Goal: Communication & Community: Participate in discussion

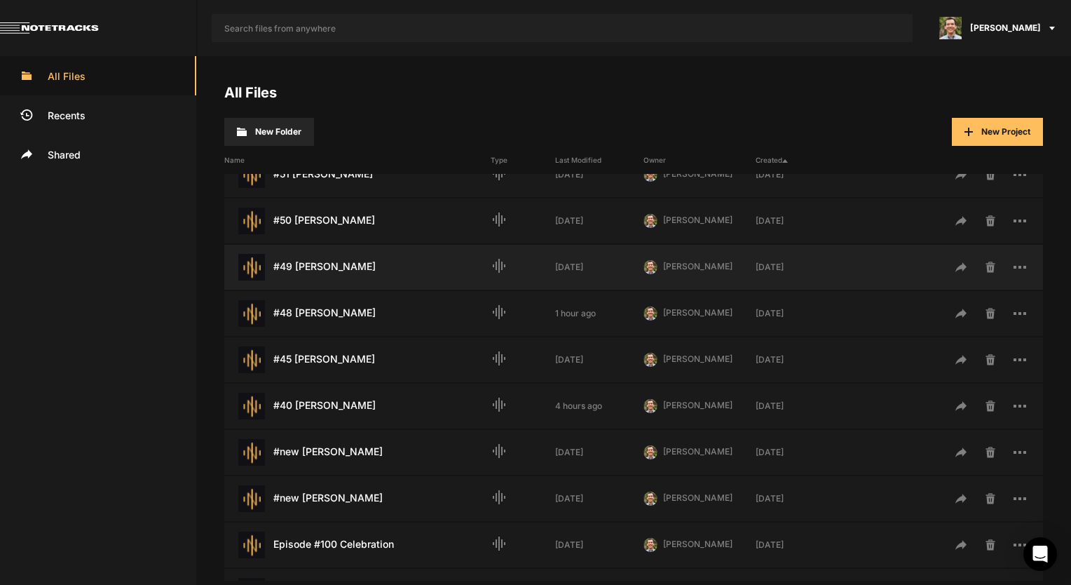
scroll to position [210, 0]
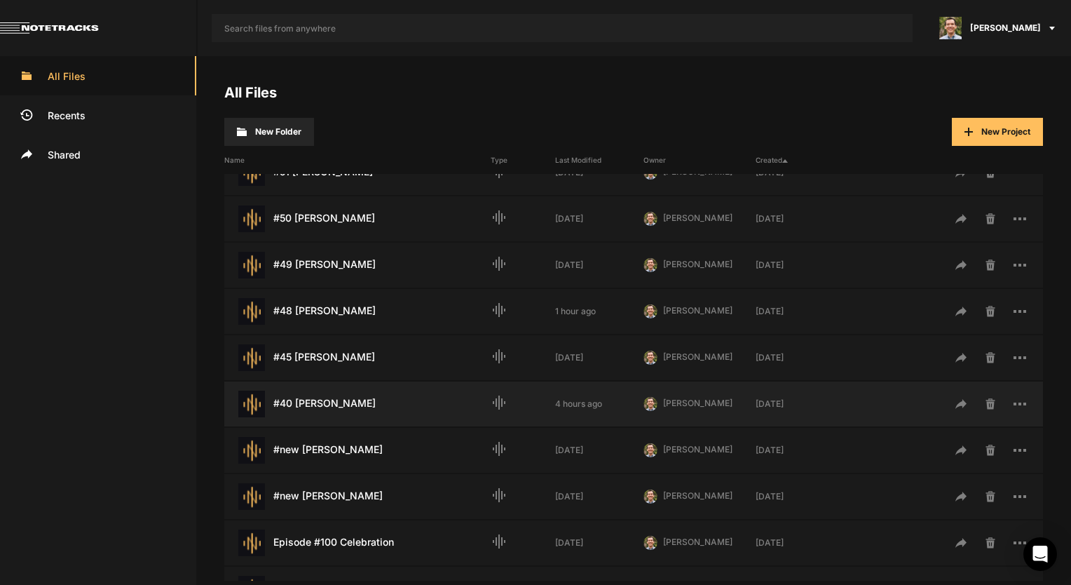
click at [355, 408] on div "#40 [PERSON_NAME] Last Modified: 4 hours ago" at bounding box center [357, 403] width 266 height 27
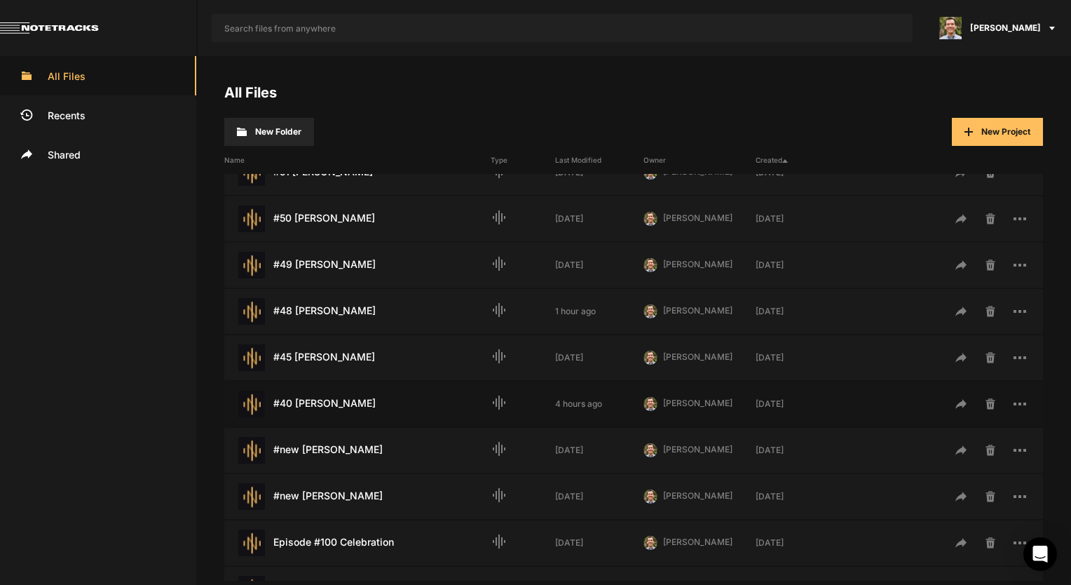
click at [355, 408] on div "#40 [PERSON_NAME] Last Modified: 4 hours ago" at bounding box center [357, 403] width 266 height 27
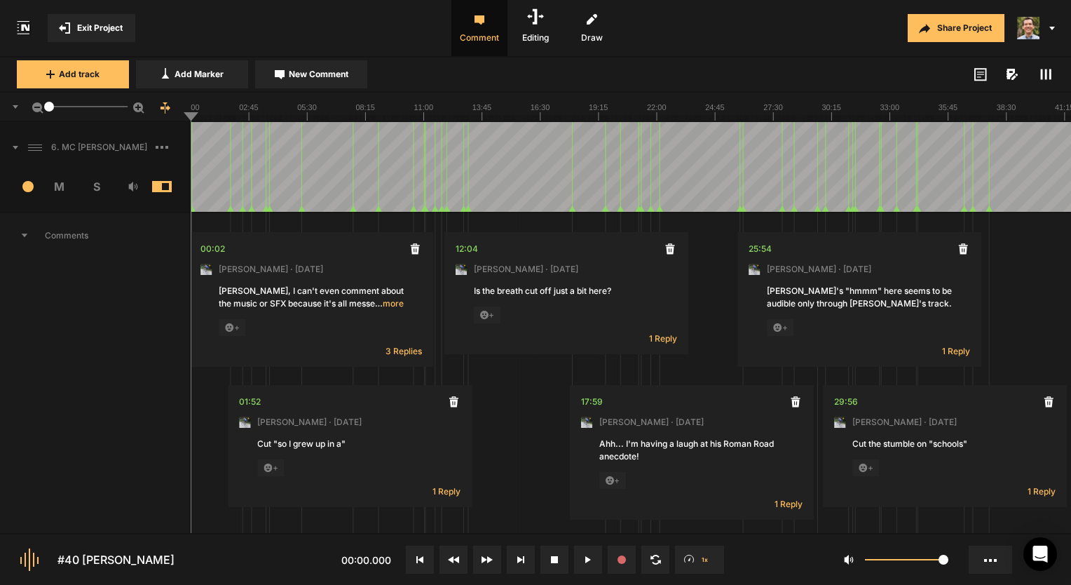
click at [1043, 72] on icon at bounding box center [1045, 74] width 11 height 11
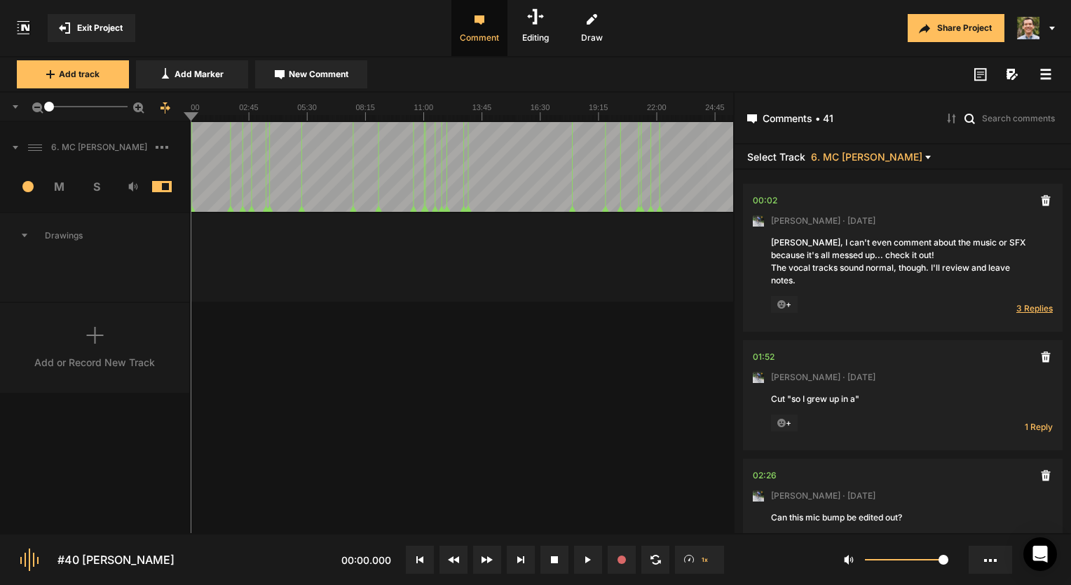
click at [1035, 310] on span "3 Replies" at bounding box center [1034, 308] width 36 height 12
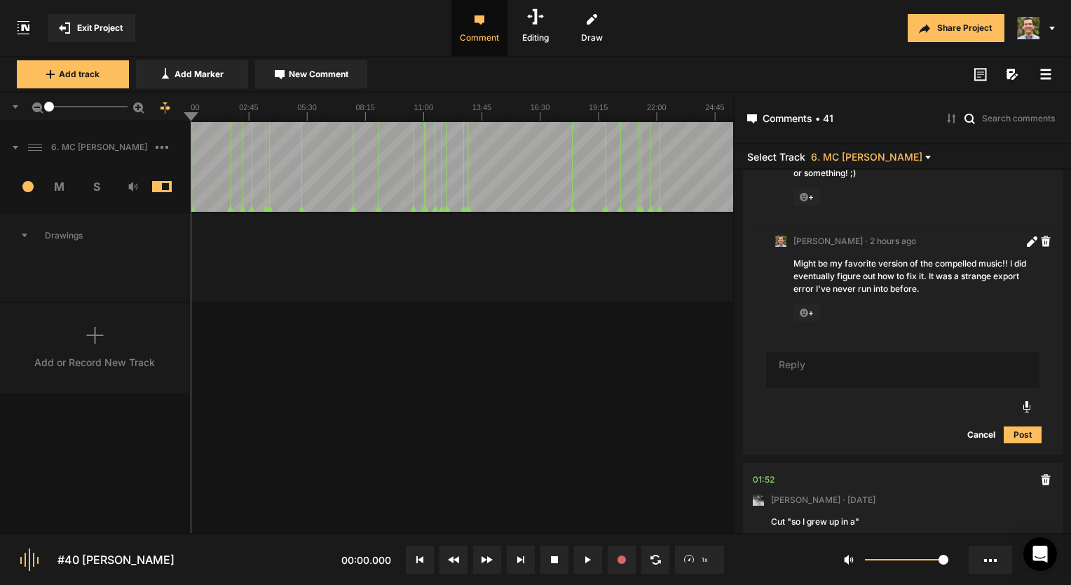
scroll to position [339, 0]
drag, startPoint x: 917, startPoint y: 277, endPoint x: 819, endPoint y: 257, distance: 100.2
click at [876, 268] on div "Might be my favorite version of the compelled music!! I did eventually figure o…" at bounding box center [914, 276] width 241 height 38
click at [795, 240] on nt-comment "[PERSON_NAME] · 2 hours ago Might be my favorite version of the compelled music…" at bounding box center [903, 282] width 300 height 116
click at [799, 257] on div "Might be my favorite version of the compelled music!! I did eventually figure o…" at bounding box center [914, 276] width 241 height 38
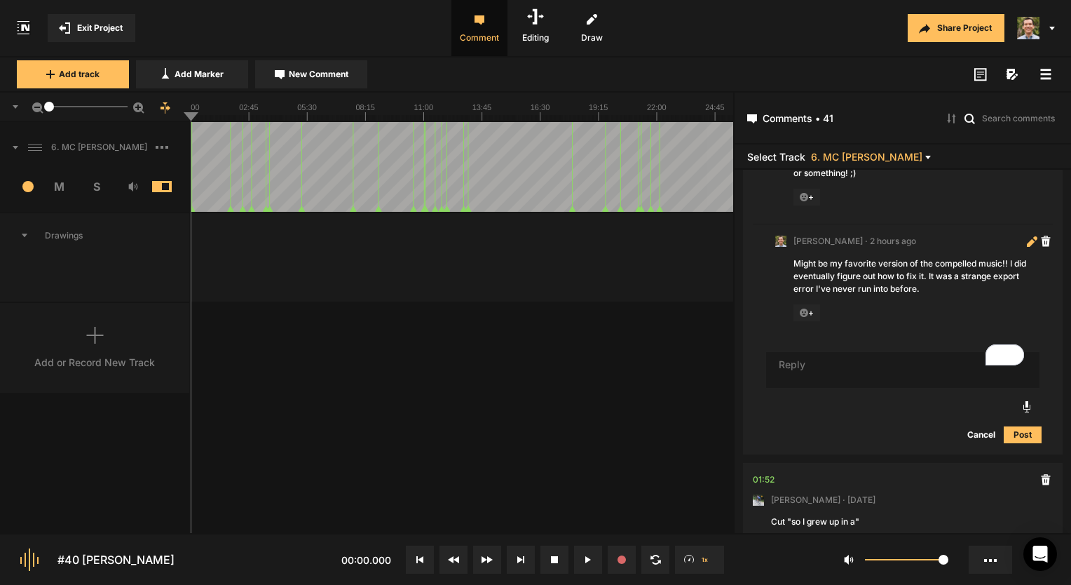
click at [1027, 236] on icon at bounding box center [1032, 241] width 11 height 11
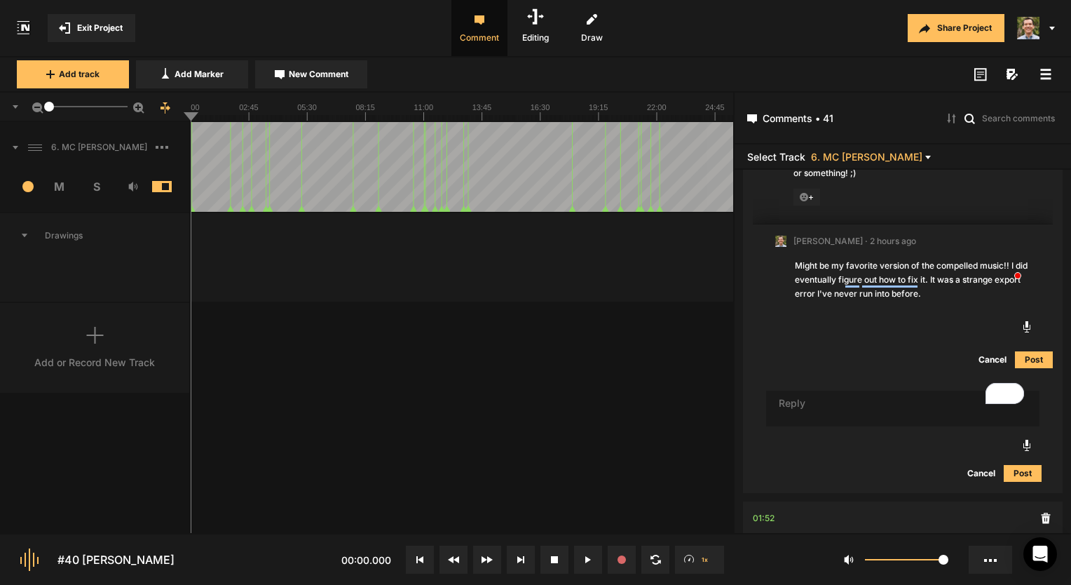
drag, startPoint x: 953, startPoint y: 283, endPoint x: 789, endPoint y: 246, distance: 168.2
click at [789, 246] on nt-comment "[PERSON_NAME] · 2 hours ago Might be my favorite version of the compelled music…" at bounding box center [903, 301] width 300 height 154
click at [991, 351] on button "Cancel" at bounding box center [992, 359] width 45 height 17
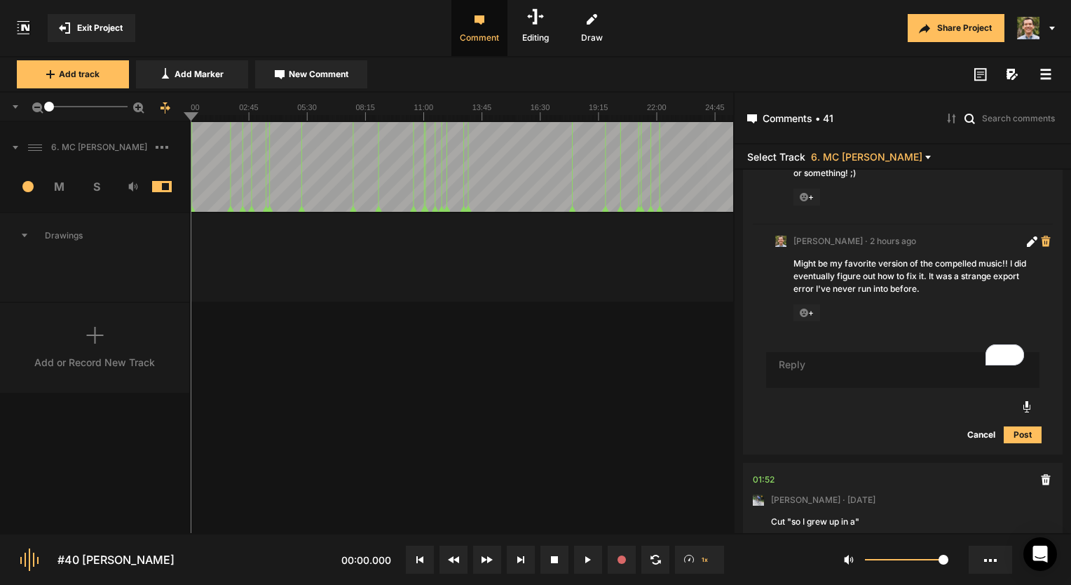
click at [1041, 236] on icon at bounding box center [1046, 241] width 10 height 11
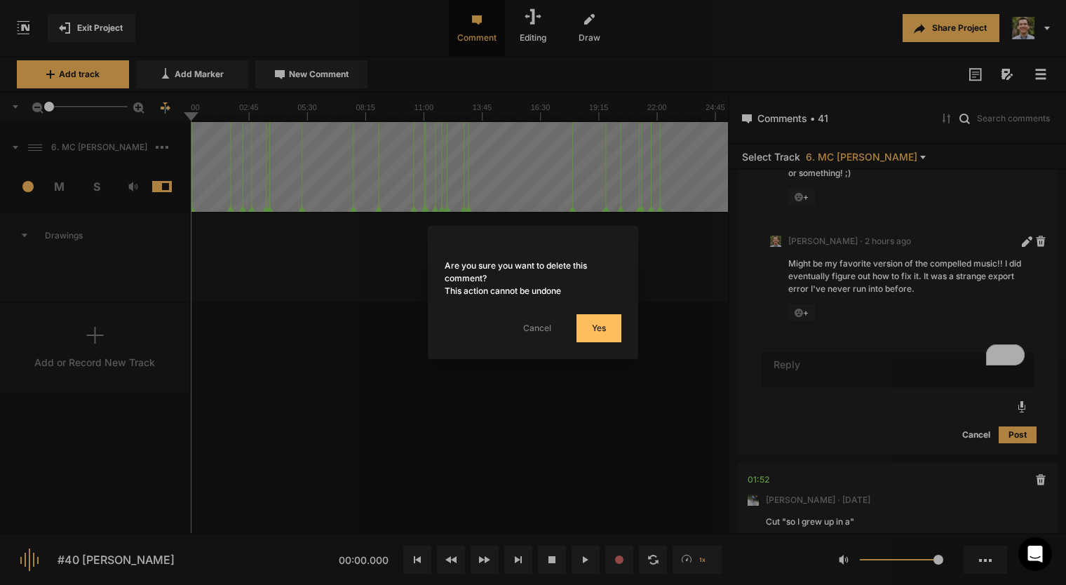
click at [609, 324] on button "Yes" at bounding box center [598, 328] width 45 height 28
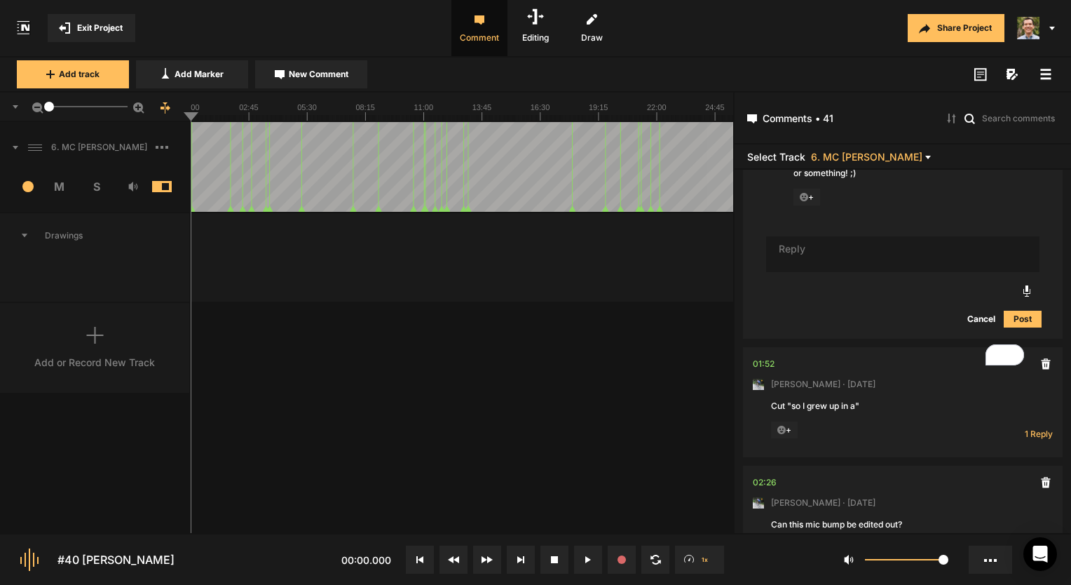
click at [1049, 31] on div at bounding box center [1038, 28] width 67 height 56
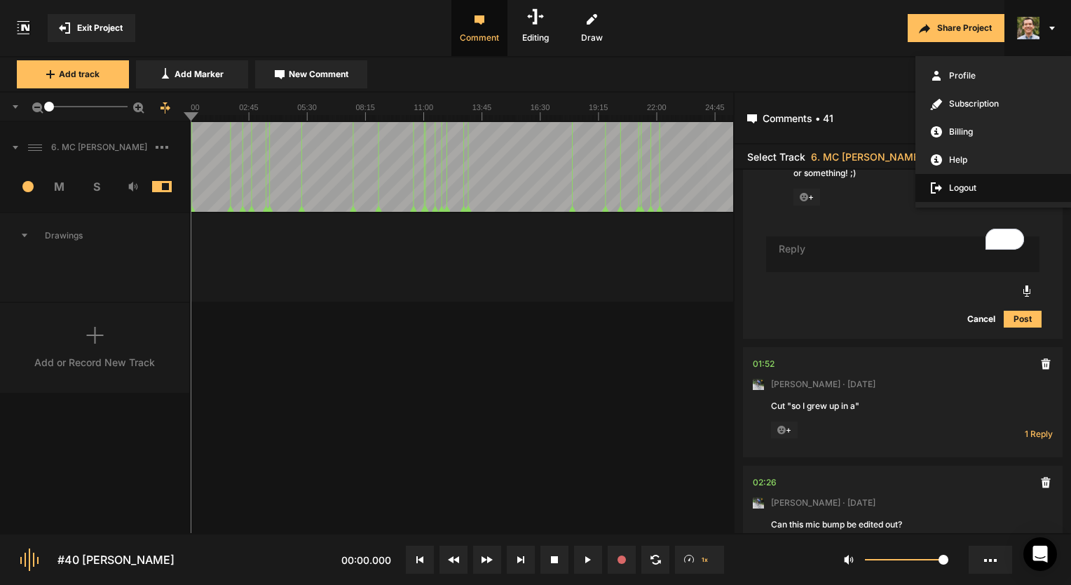
click at [956, 185] on span "Logout" at bounding box center [994, 188] width 156 height 28
